Goal: Transaction & Acquisition: Purchase product/service

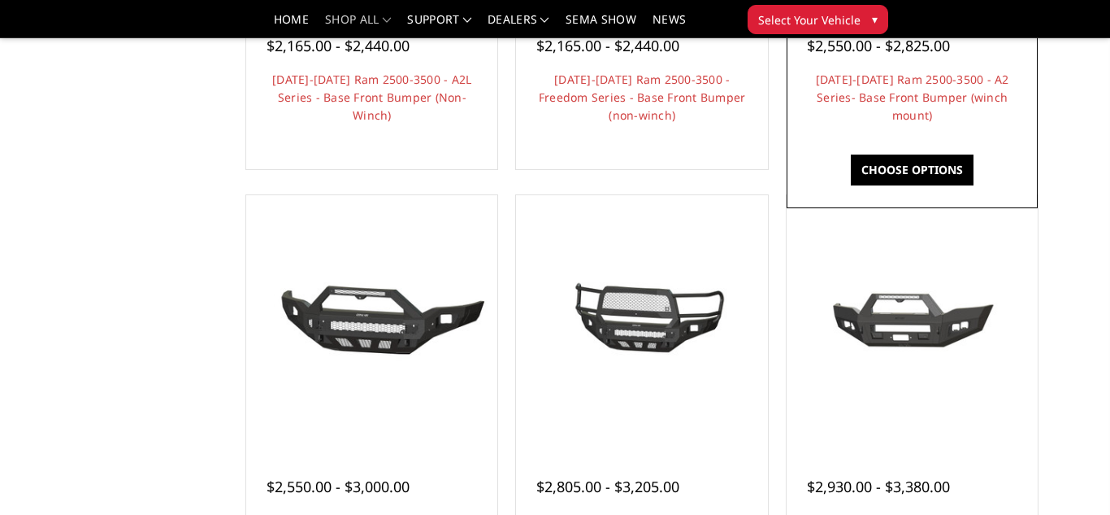
scroll to position [905, 0]
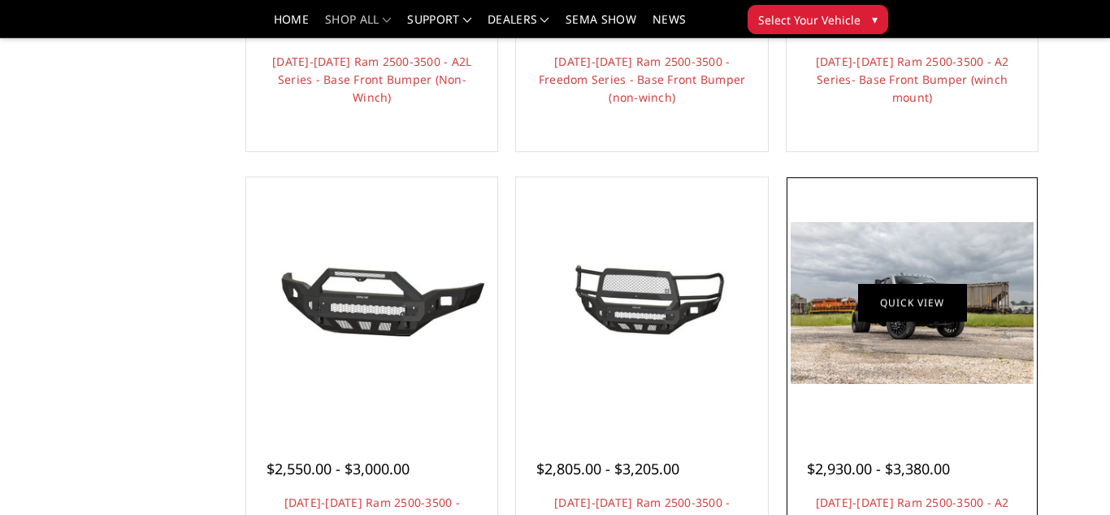
click at [879, 310] on link "Quick view" at bounding box center [912, 303] width 109 height 38
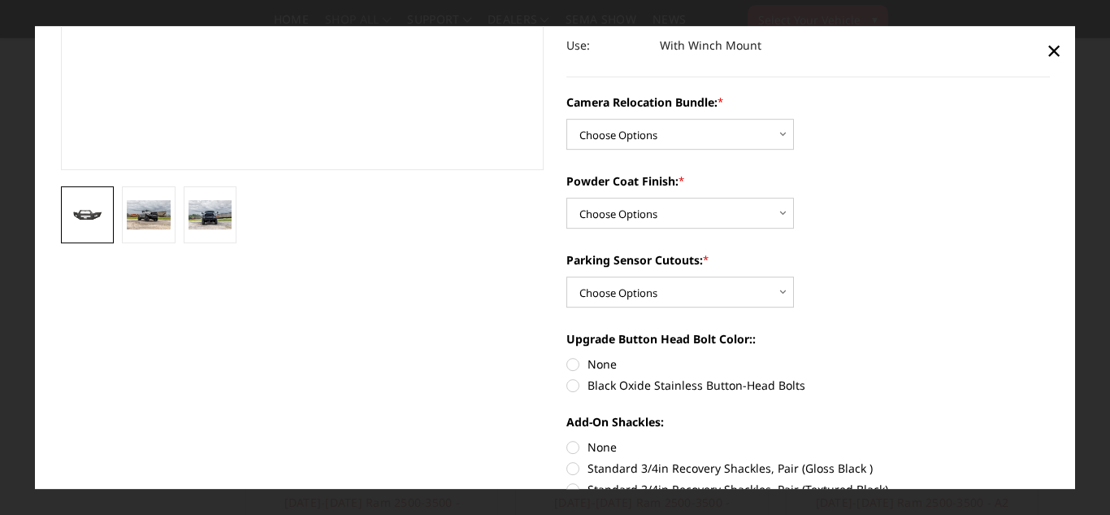
scroll to position [372, 0]
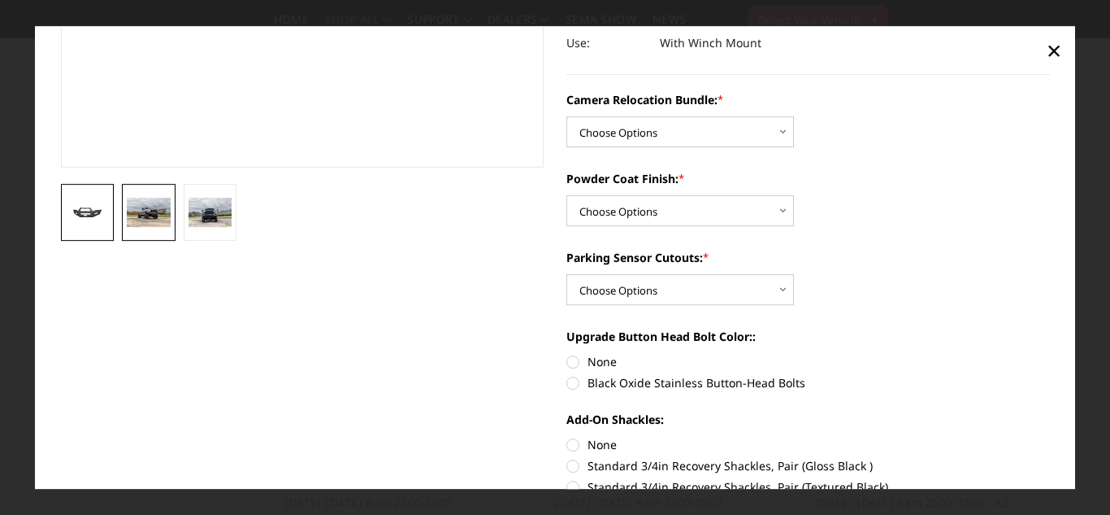
click at [156, 215] on img at bounding box center [149, 212] width 44 height 29
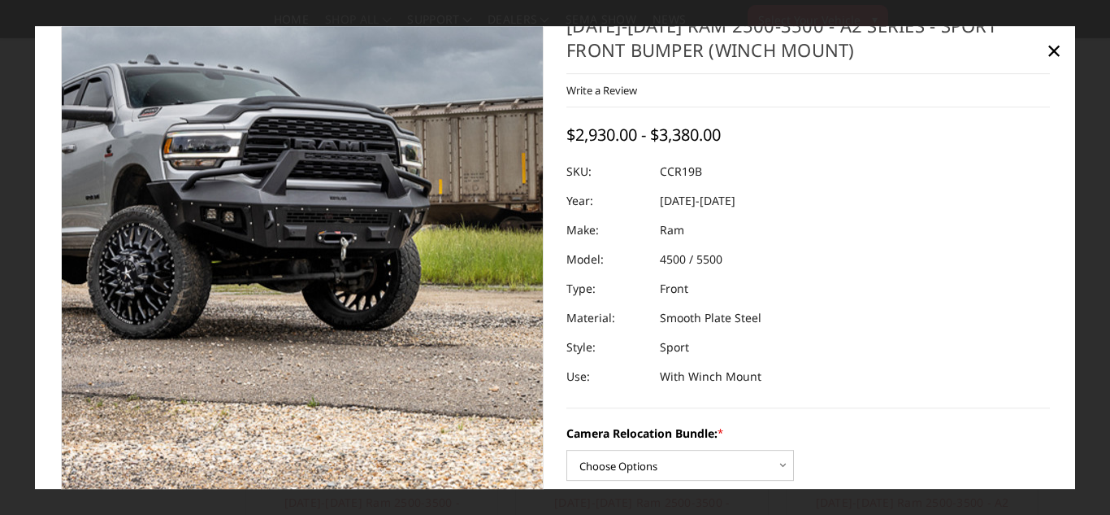
scroll to position [0, 0]
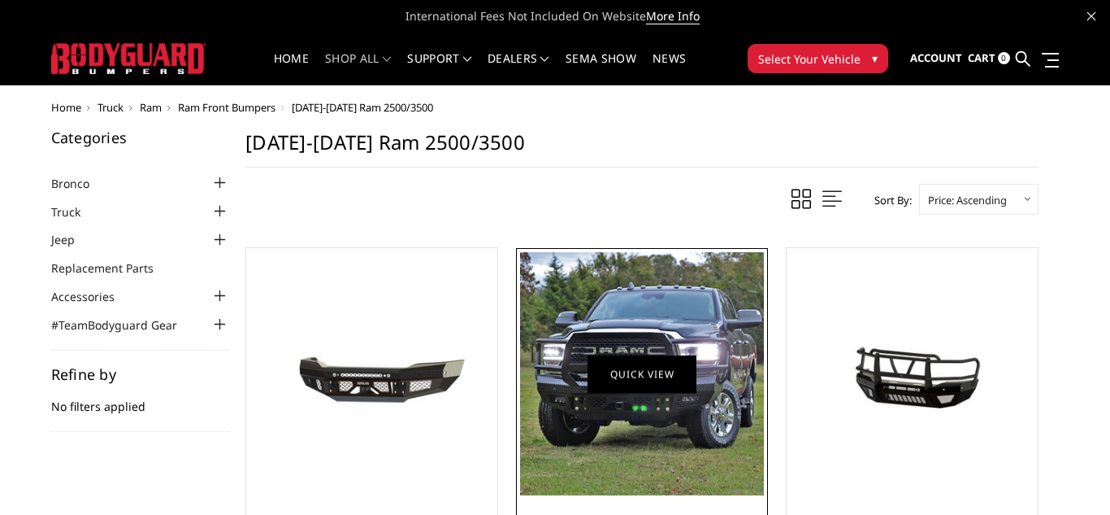
click at [651, 374] on link "Quick view" at bounding box center [642, 373] width 109 height 38
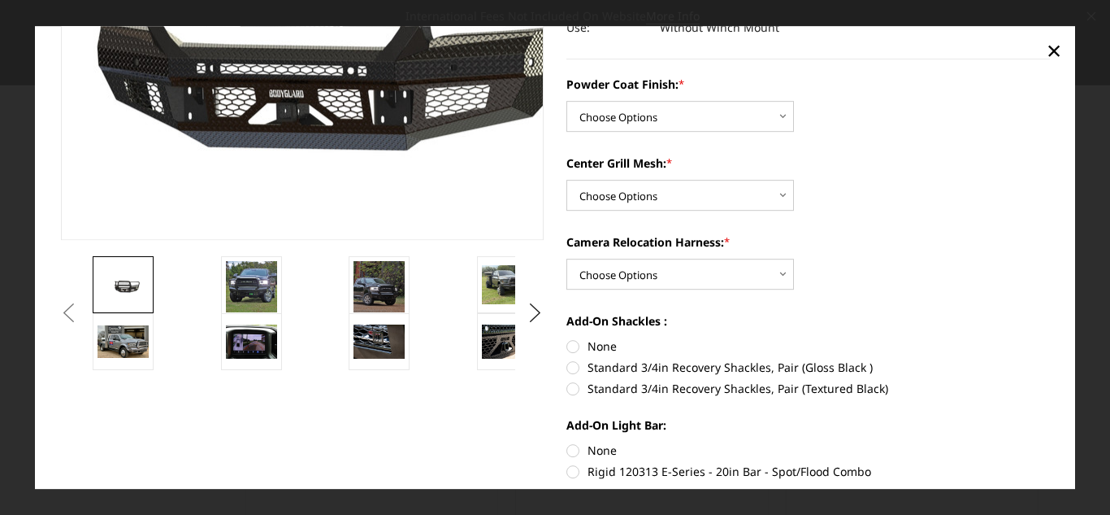
scroll to position [300, 0]
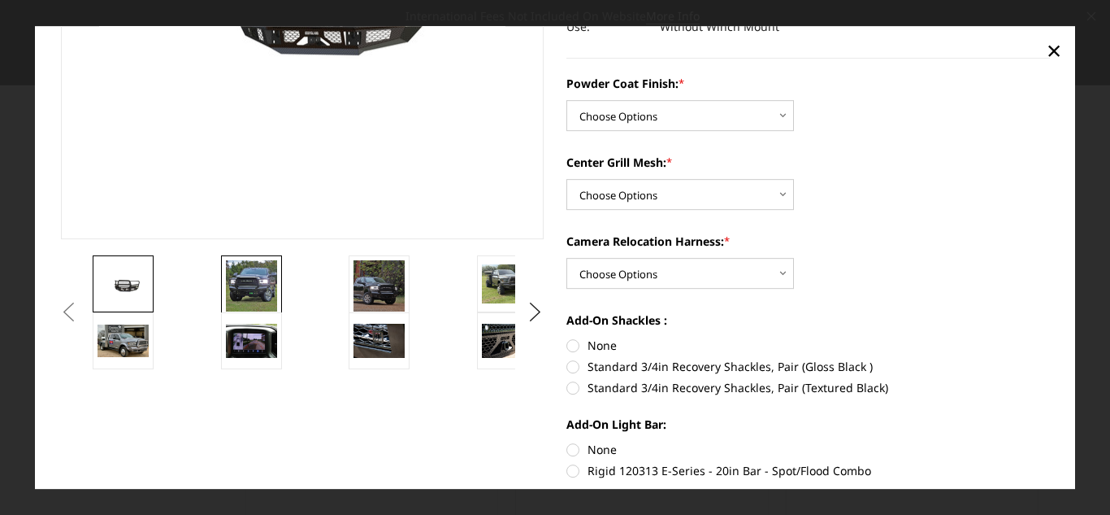
click at [252, 280] on img at bounding box center [251, 285] width 51 height 51
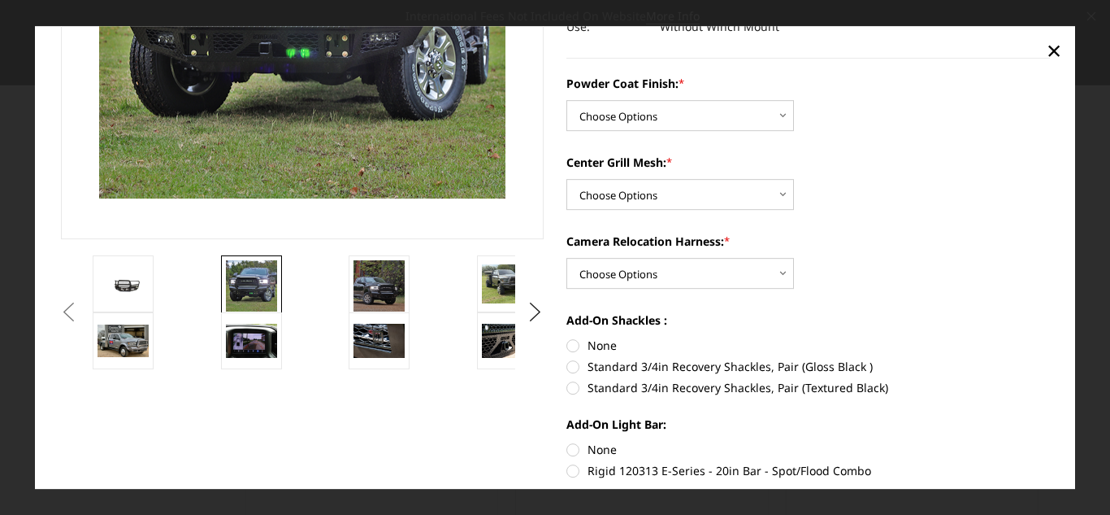
scroll to position [192, 0]
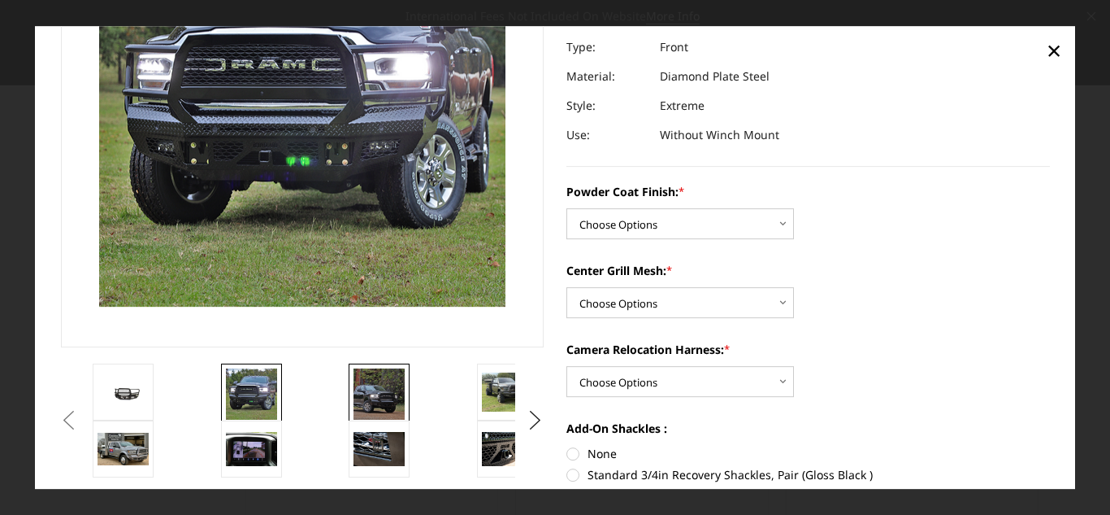
click at [378, 398] on img at bounding box center [379, 393] width 51 height 51
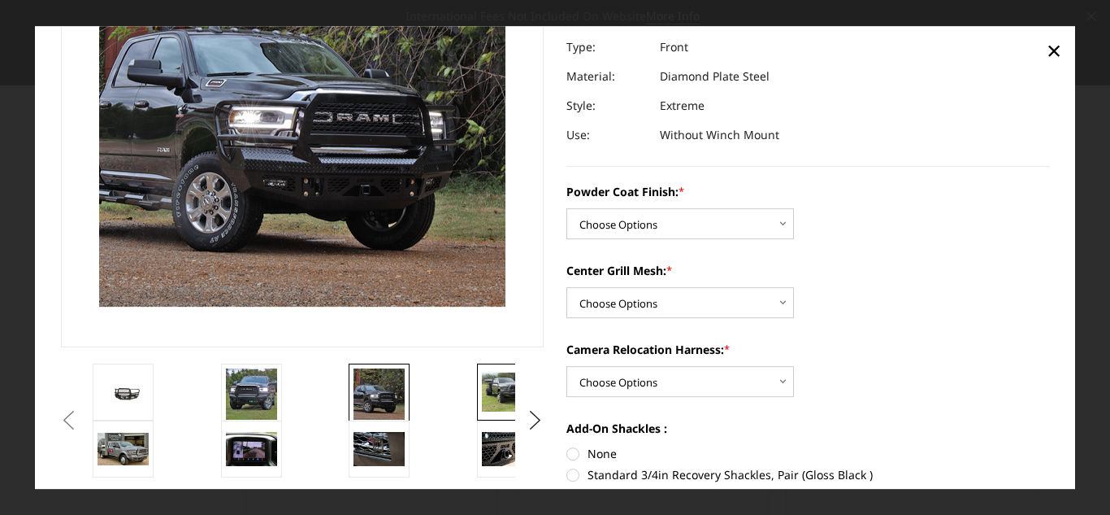
click at [502, 407] on img at bounding box center [507, 392] width 51 height 38
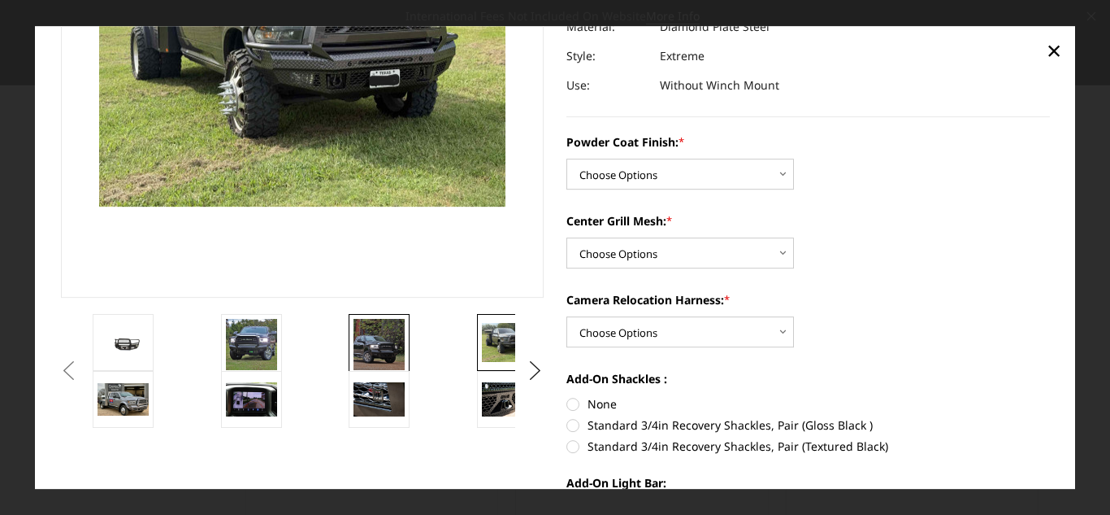
scroll to position [237, 0]
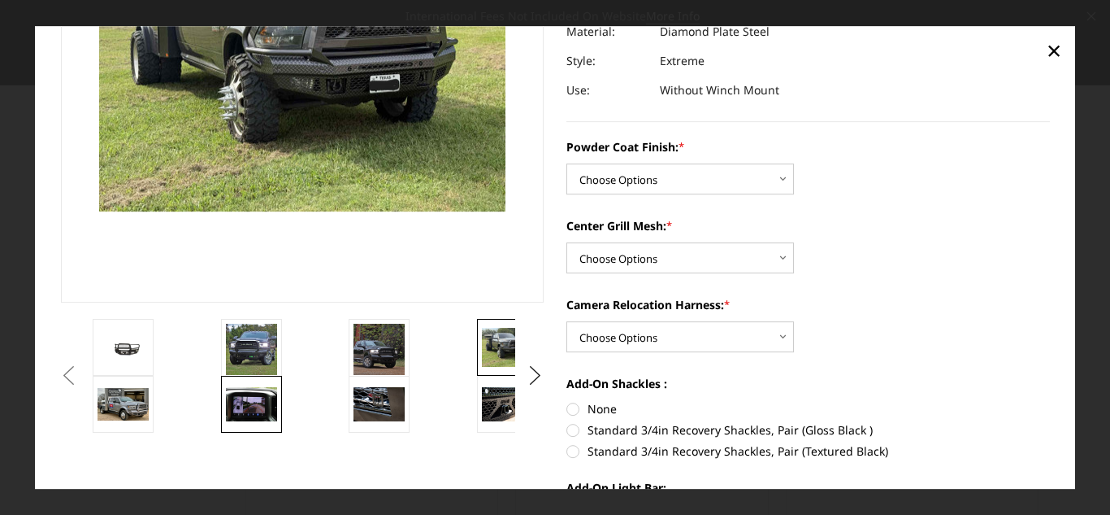
click at [252, 397] on img at bounding box center [251, 404] width 51 height 34
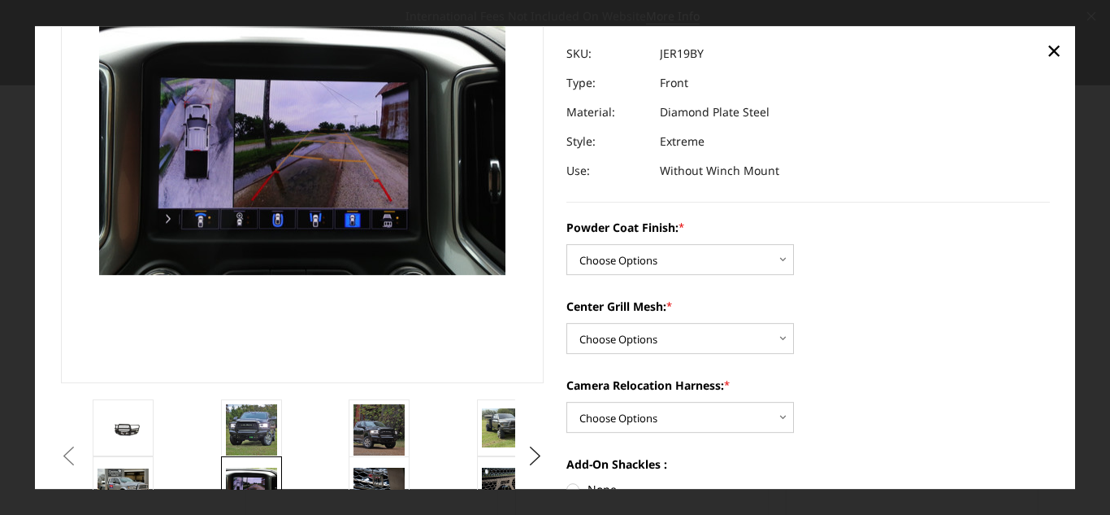
scroll to position [155, 0]
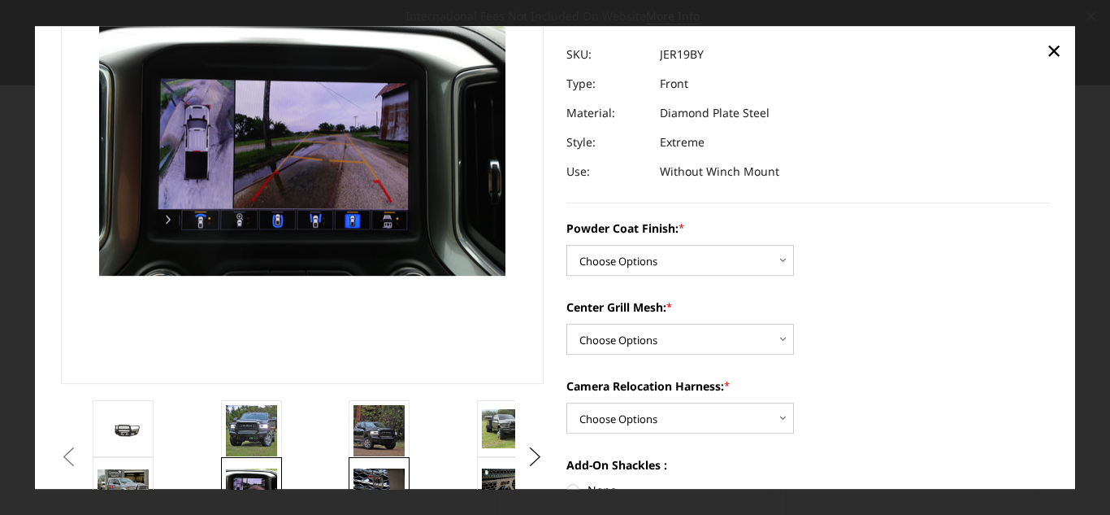
click at [367, 470] on img at bounding box center [379, 485] width 51 height 34
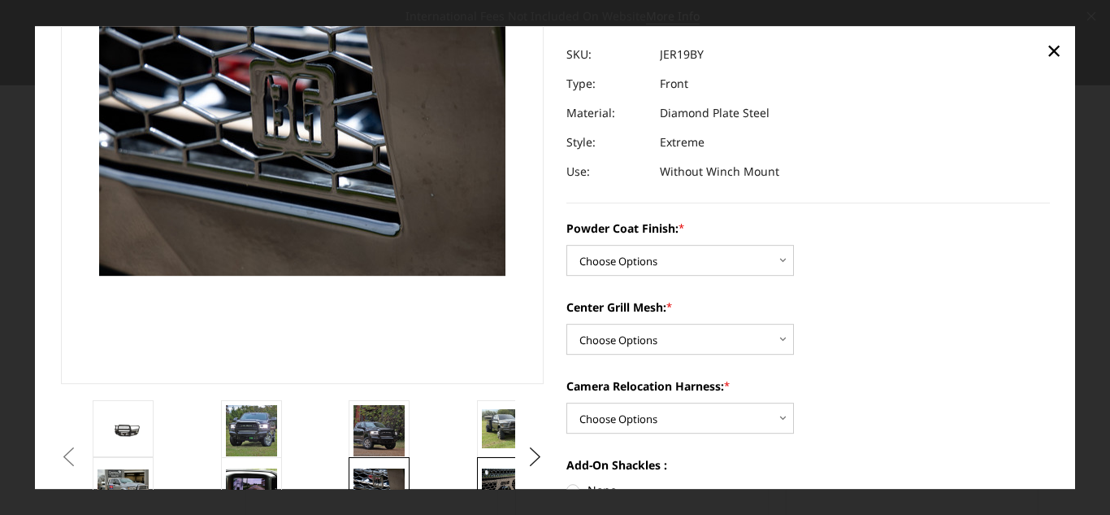
click at [505, 476] on img at bounding box center [507, 485] width 51 height 34
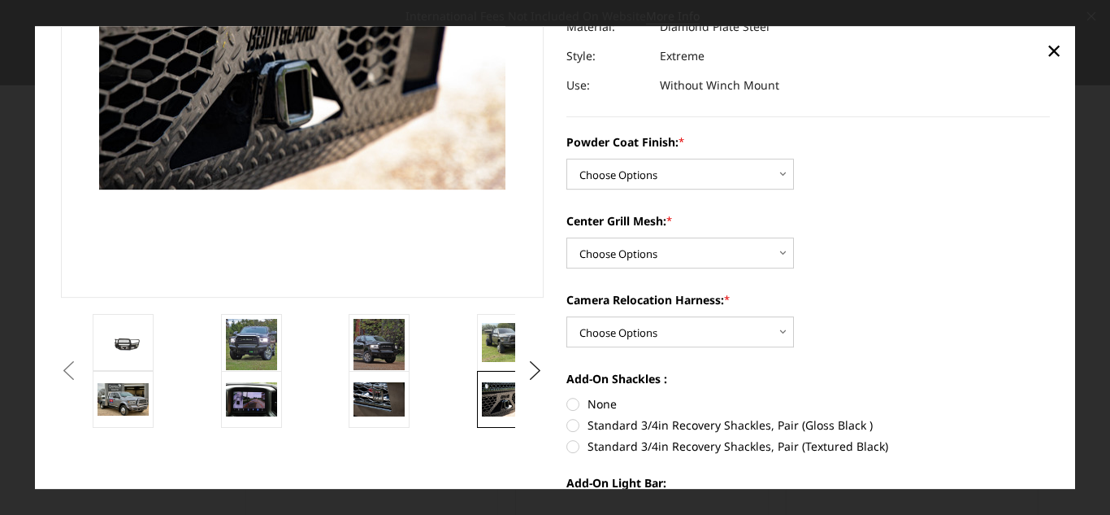
scroll to position [243, 0]
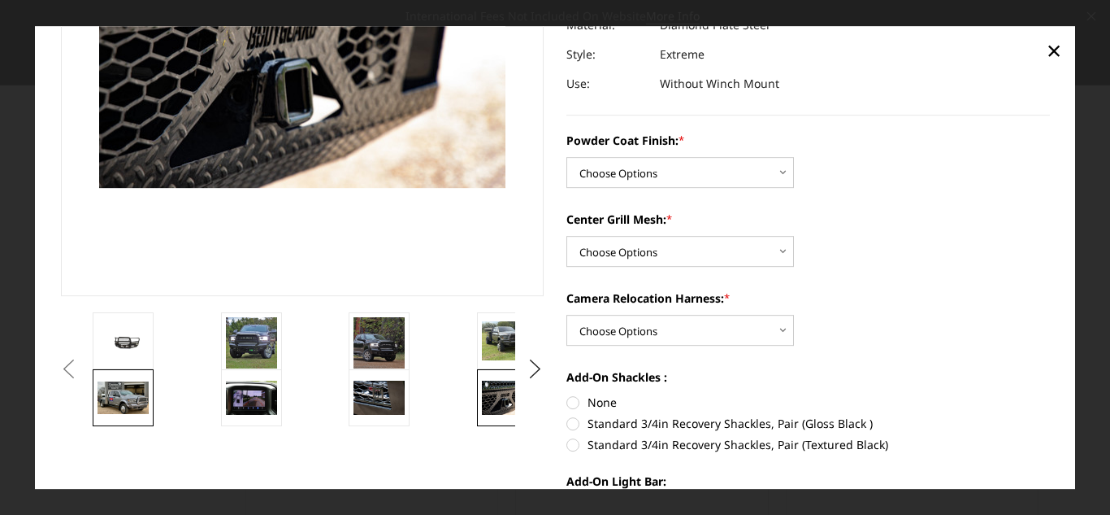
click at [115, 401] on img at bounding box center [123, 397] width 51 height 33
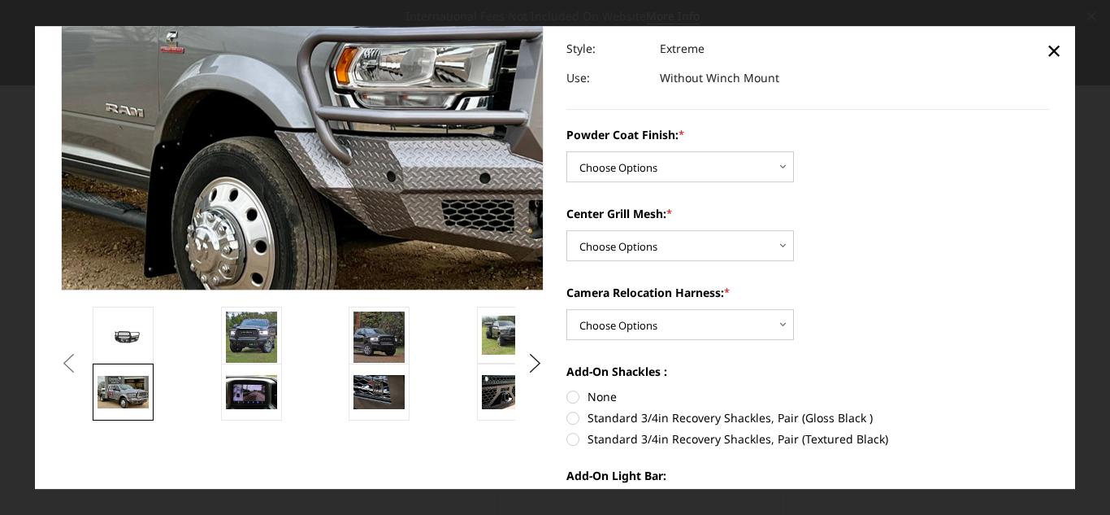
scroll to position [0, 0]
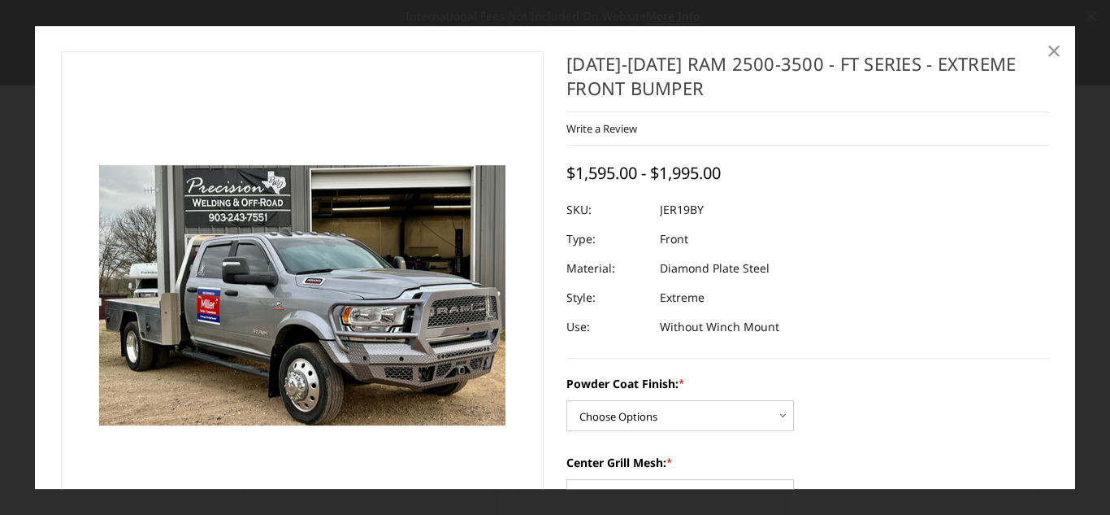
click at [1058, 56] on span "×" at bounding box center [1054, 50] width 15 height 35
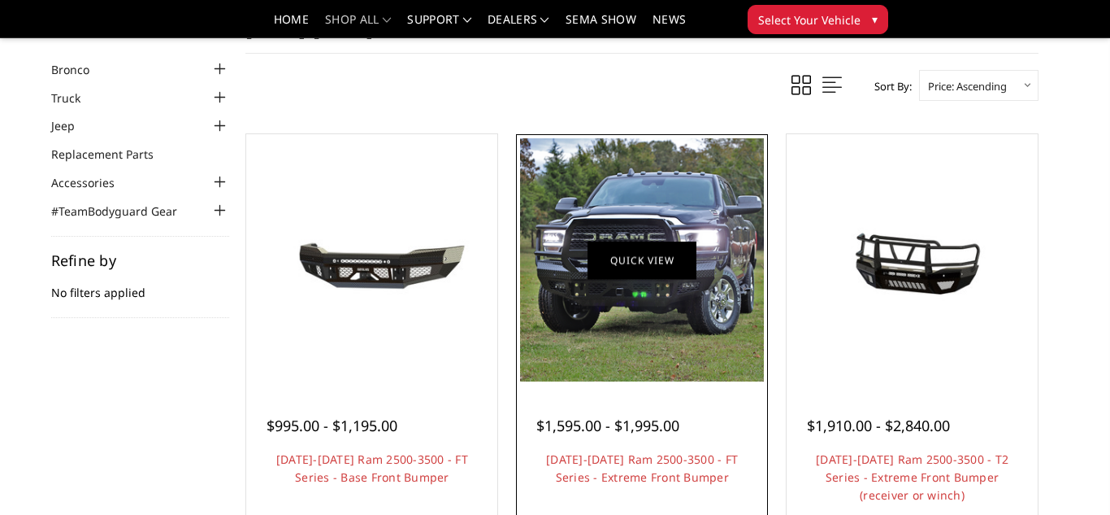
scroll to position [67, 0]
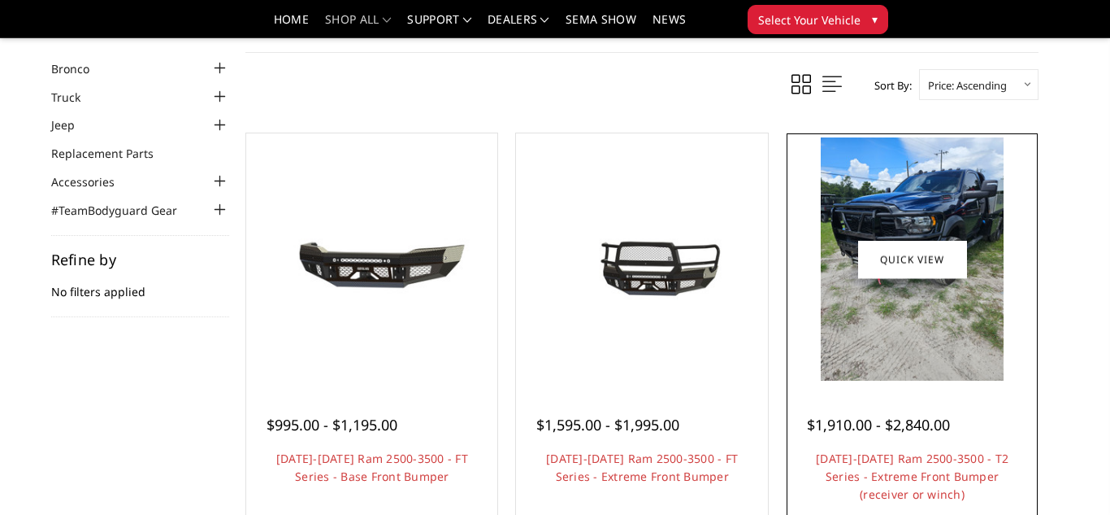
click at [894, 281] on img at bounding box center [912, 258] width 183 height 243
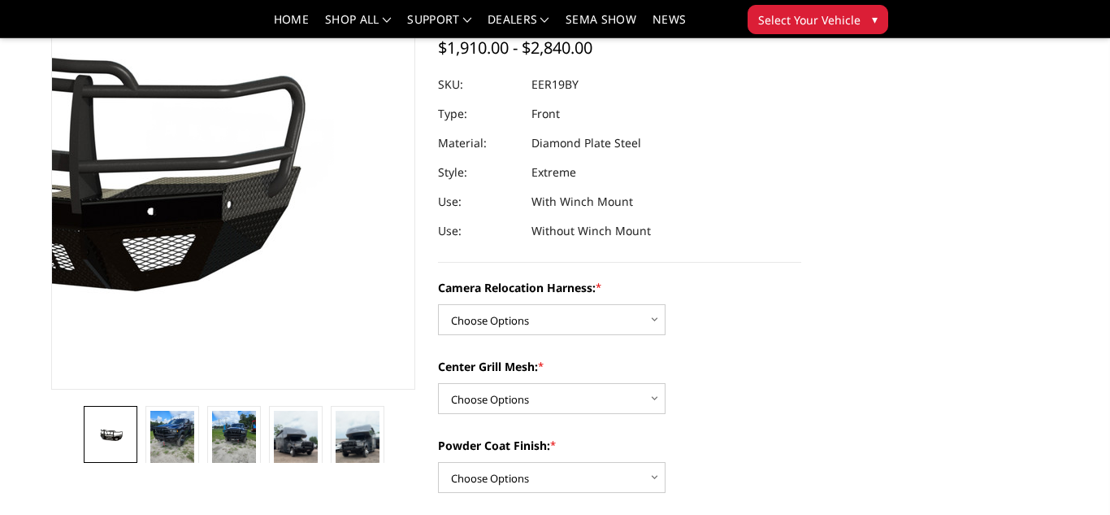
scroll to position [174, 0]
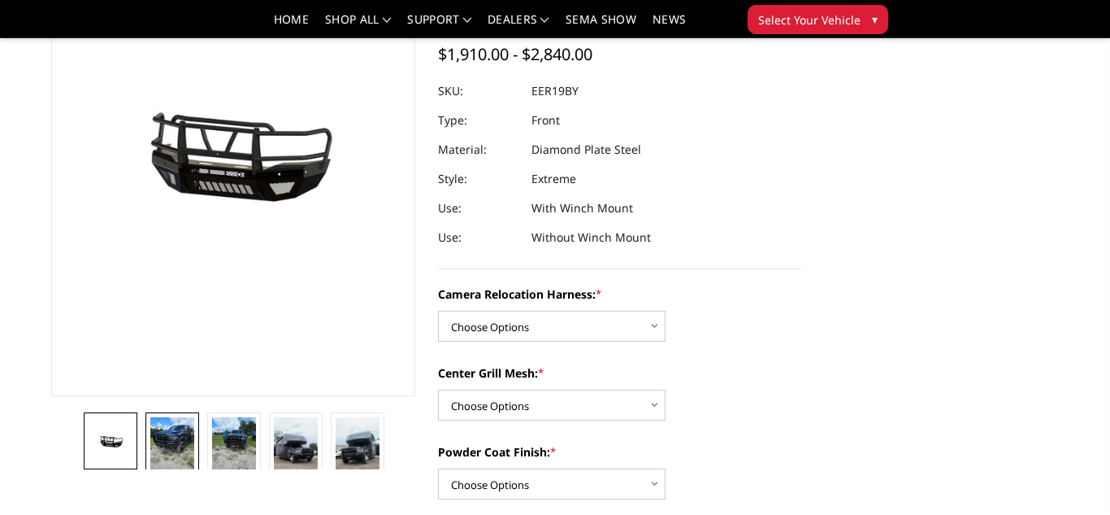
click at [177, 445] on img at bounding box center [172, 446] width 44 height 59
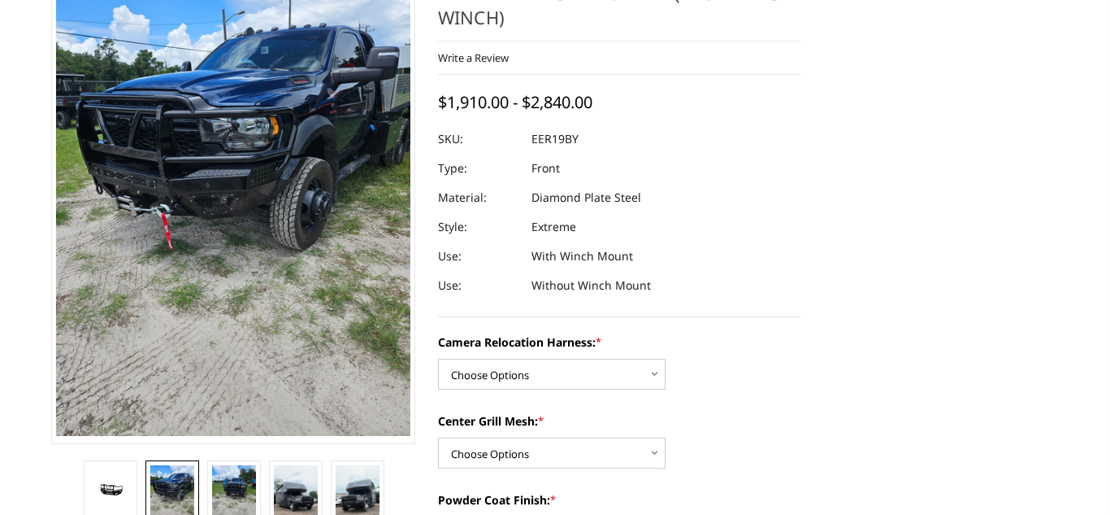
scroll to position [21, 0]
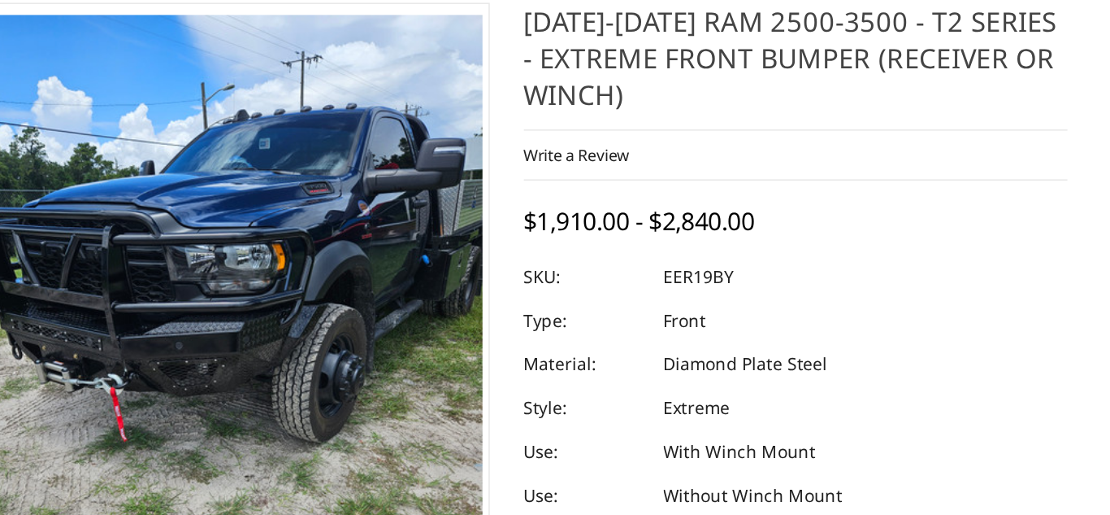
click at [264, 324] on img at bounding box center [198, 387] width 780 height 1041
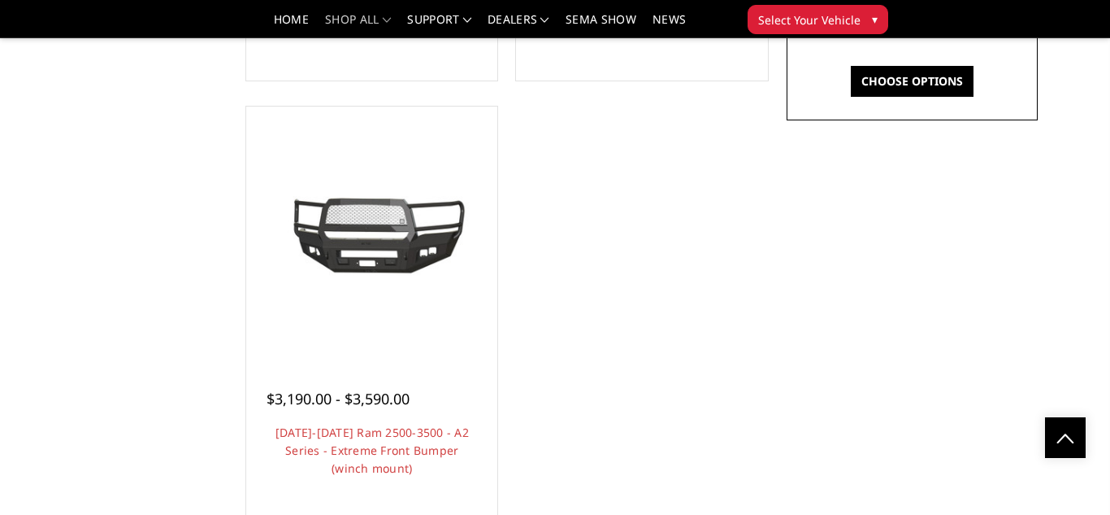
scroll to position [1417, 0]
